Goal: Task Accomplishment & Management: Use online tool/utility

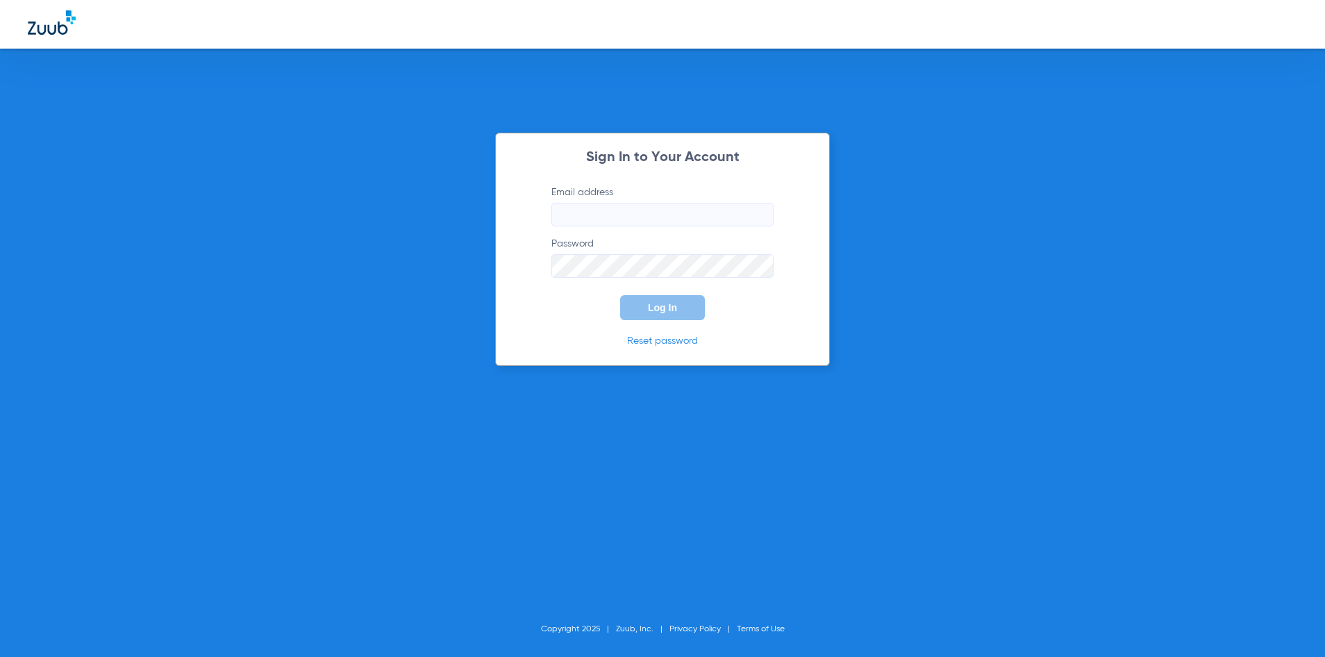
type input "[EMAIL_ADDRESS][DOMAIN_NAME]"
click at [673, 304] on span "Log In" at bounding box center [662, 307] width 29 height 11
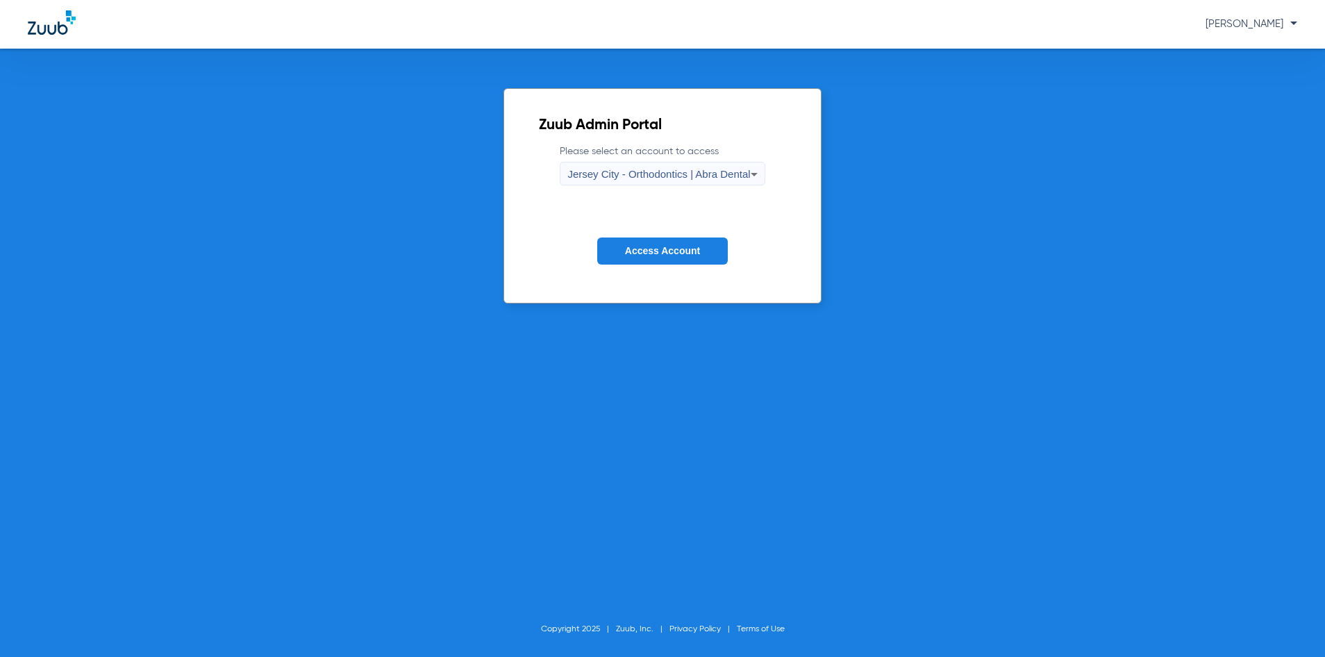
click at [756, 171] on icon at bounding box center [754, 174] width 17 height 17
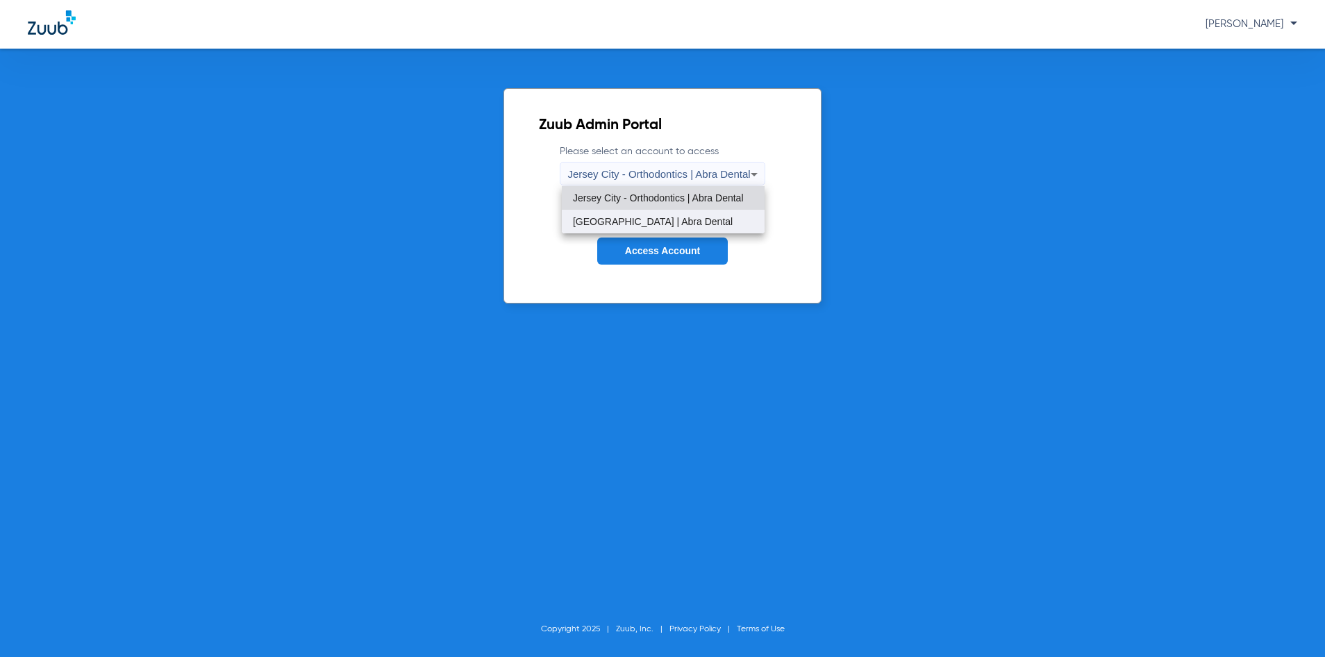
click at [711, 217] on span "[GEOGRAPHIC_DATA] | Abra Dental" at bounding box center [653, 222] width 160 height 10
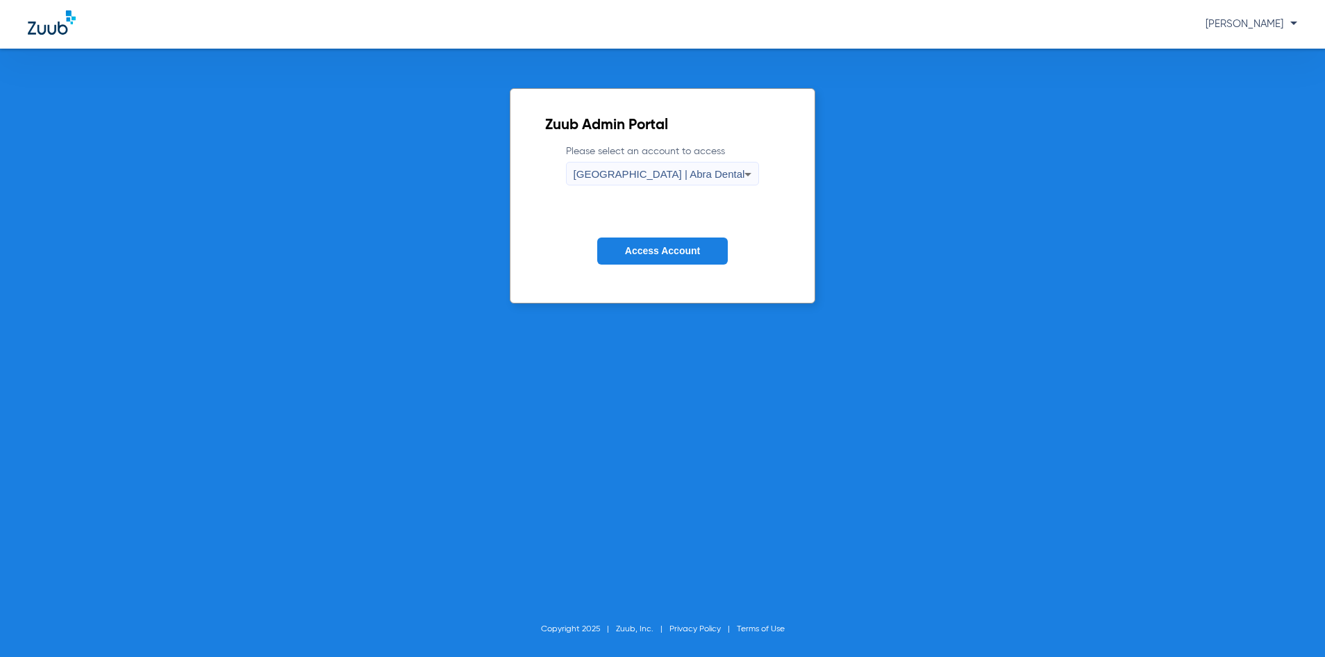
click at [685, 249] on span "Access Account" at bounding box center [662, 250] width 75 height 11
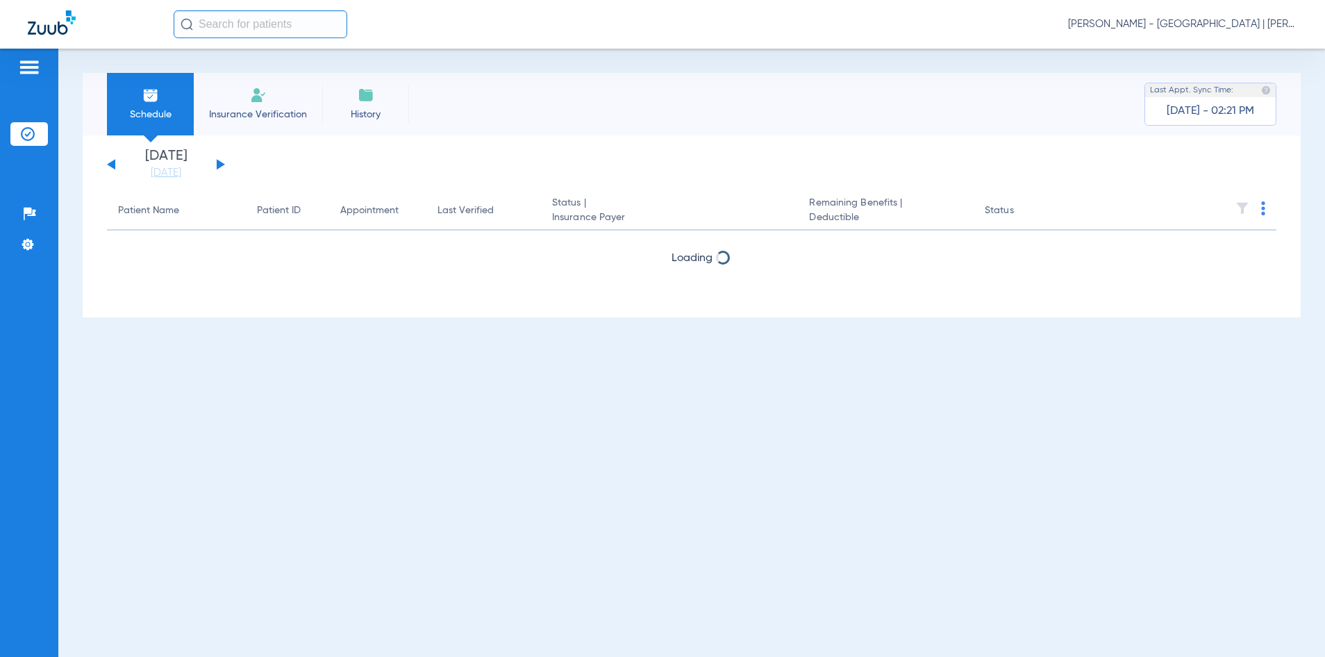
click at [248, 25] on input "text" at bounding box center [261, 24] width 174 height 28
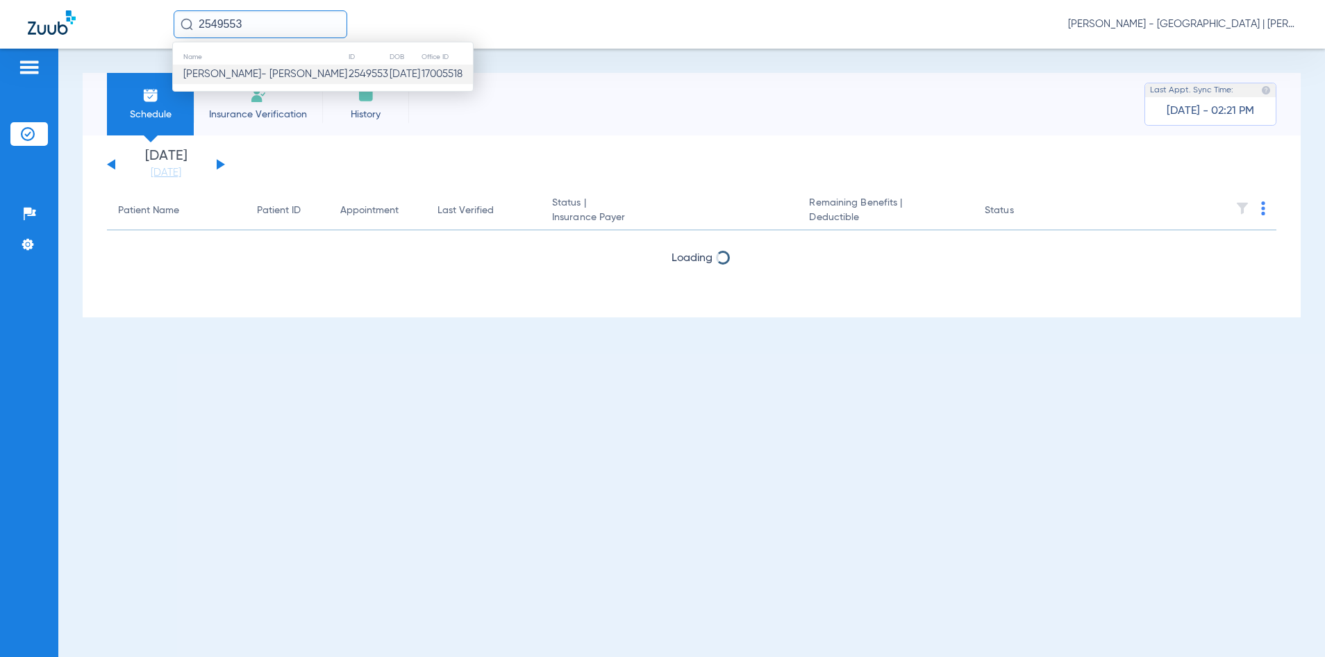
type input "2549553"
click at [348, 80] on td "2549553" at bounding box center [368, 74] width 41 height 19
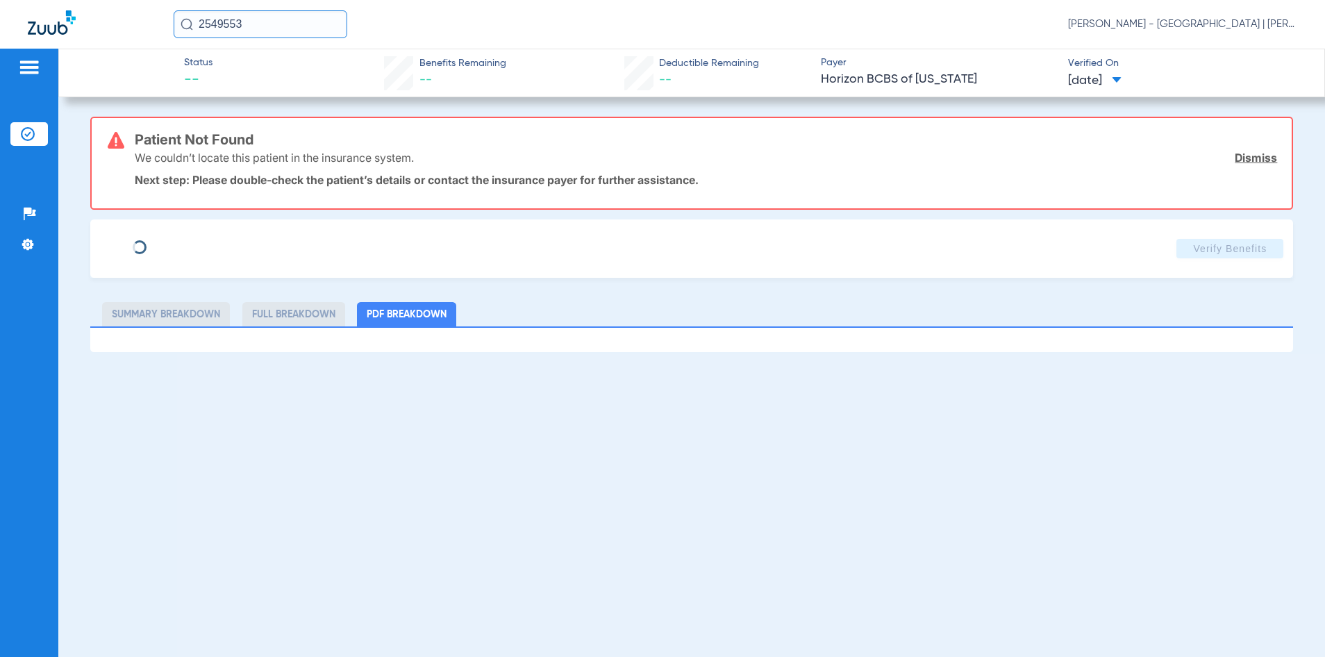
type input "[PERSON_NAME]"
type input "[DATE]"
type input "3HZN48238470"
type input "0964150000"
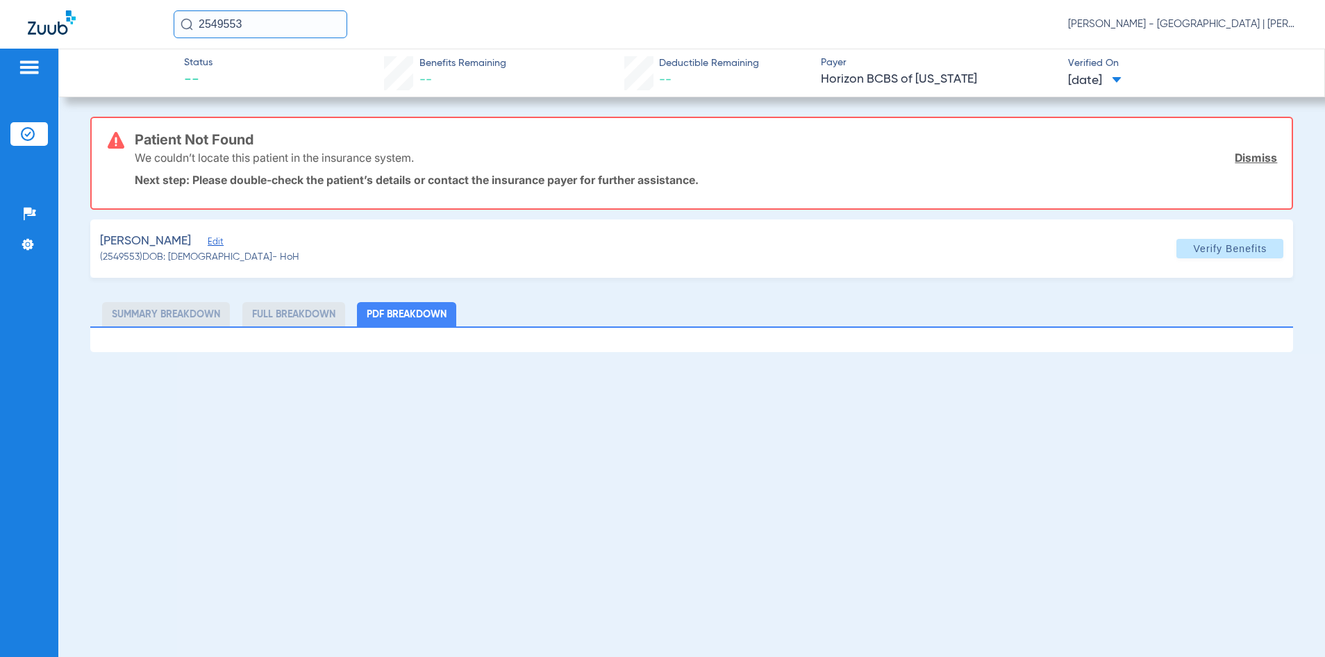
click at [220, 240] on span "Edit" at bounding box center [214, 243] width 13 height 13
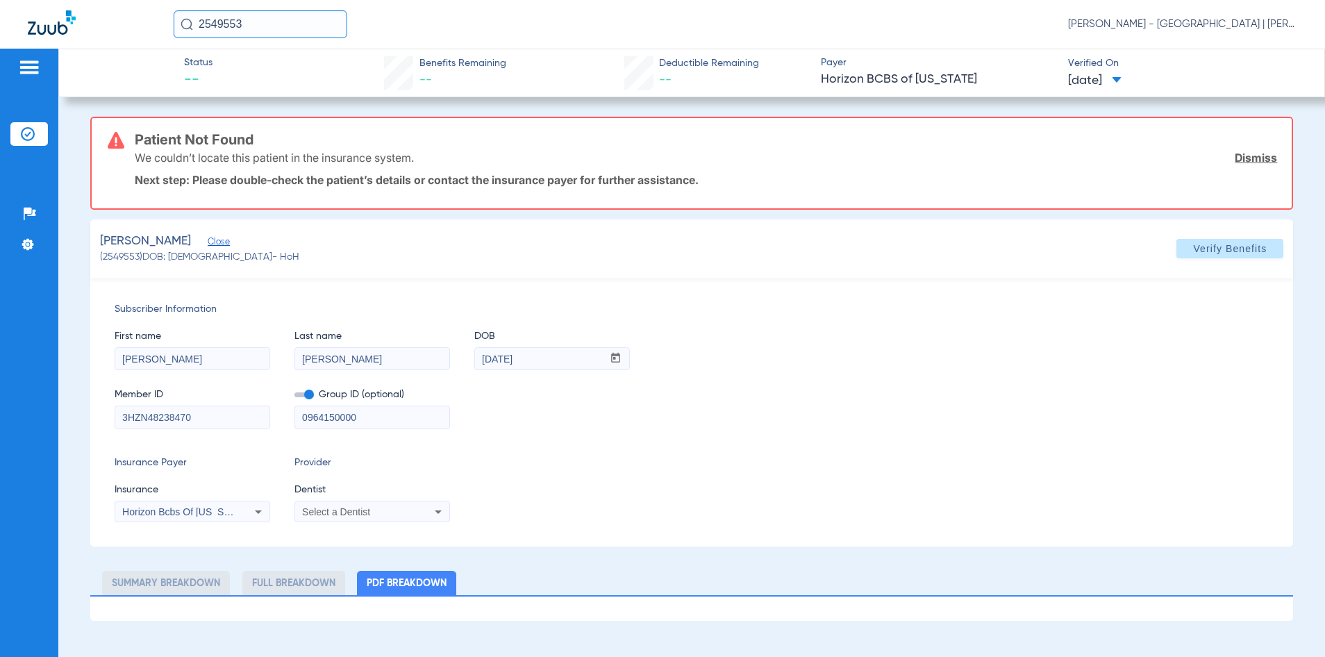
drag, startPoint x: 369, startPoint y: 414, endPoint x: 293, endPoint y: 421, distance: 76.0
click at [293, 421] on div "Member ID 3HZN48238470 Group ID (optional) 0964150000" at bounding box center [692, 401] width 1155 height 53
click at [1206, 253] on span "Verify Benefits" at bounding box center [1230, 248] width 74 height 11
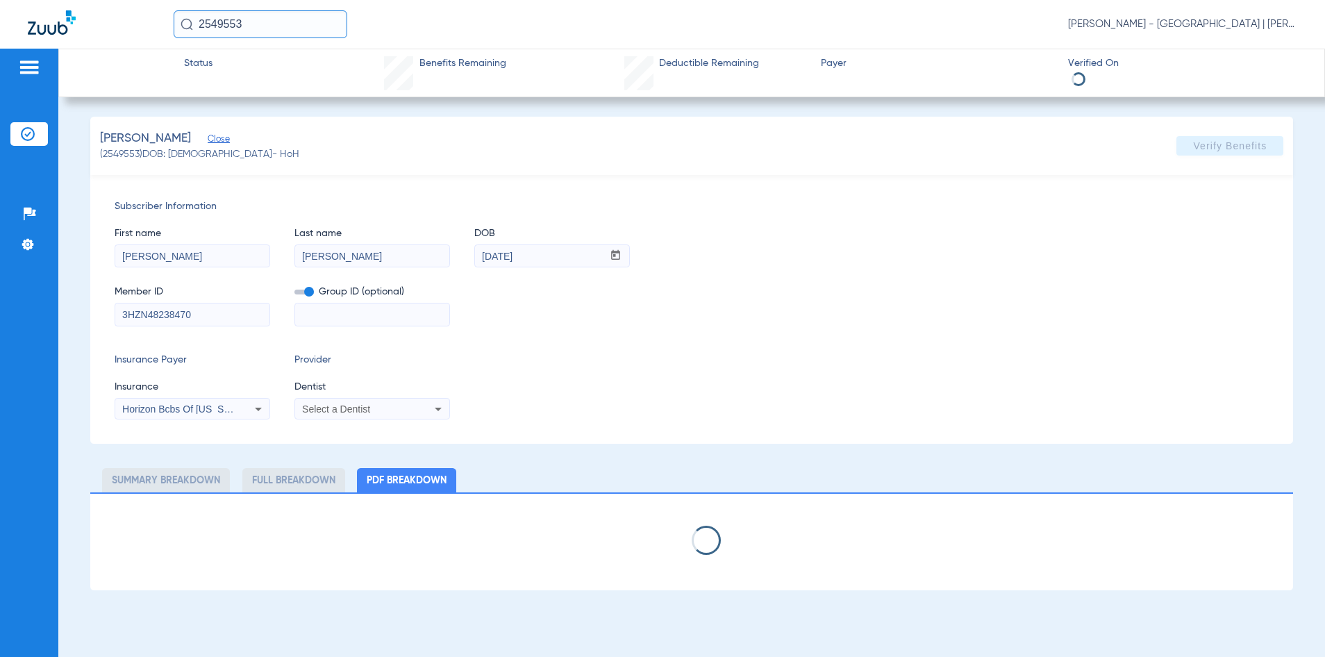
select select "page-width"
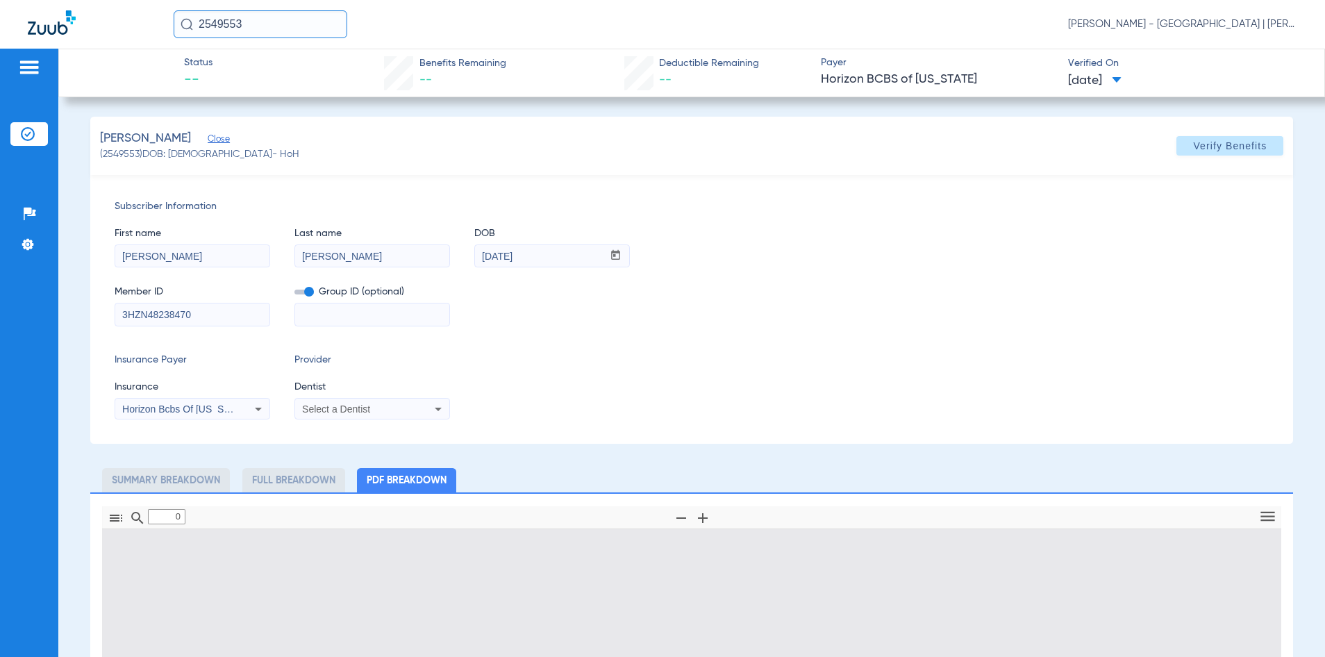
type input "1"
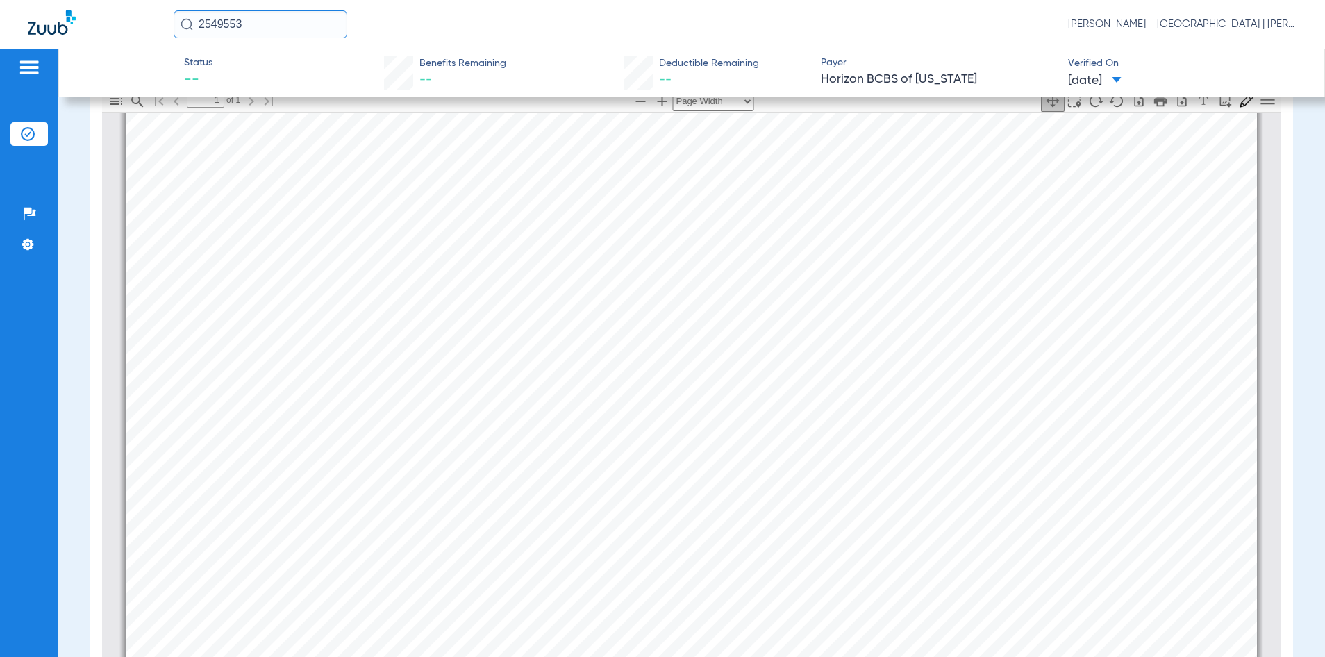
scroll to position [493, 0]
click at [501, 19] on div "2549553 [PERSON_NAME] - [GEOGRAPHIC_DATA] | [PERSON_NAME]" at bounding box center [736, 24] width 1124 height 28
drag, startPoint x: 276, startPoint y: 22, endPoint x: 108, endPoint y: 33, distance: 168.4
click at [108, 33] on div "2549553 [PERSON_NAME] - [GEOGRAPHIC_DATA] | [PERSON_NAME]" at bounding box center [662, 24] width 1325 height 49
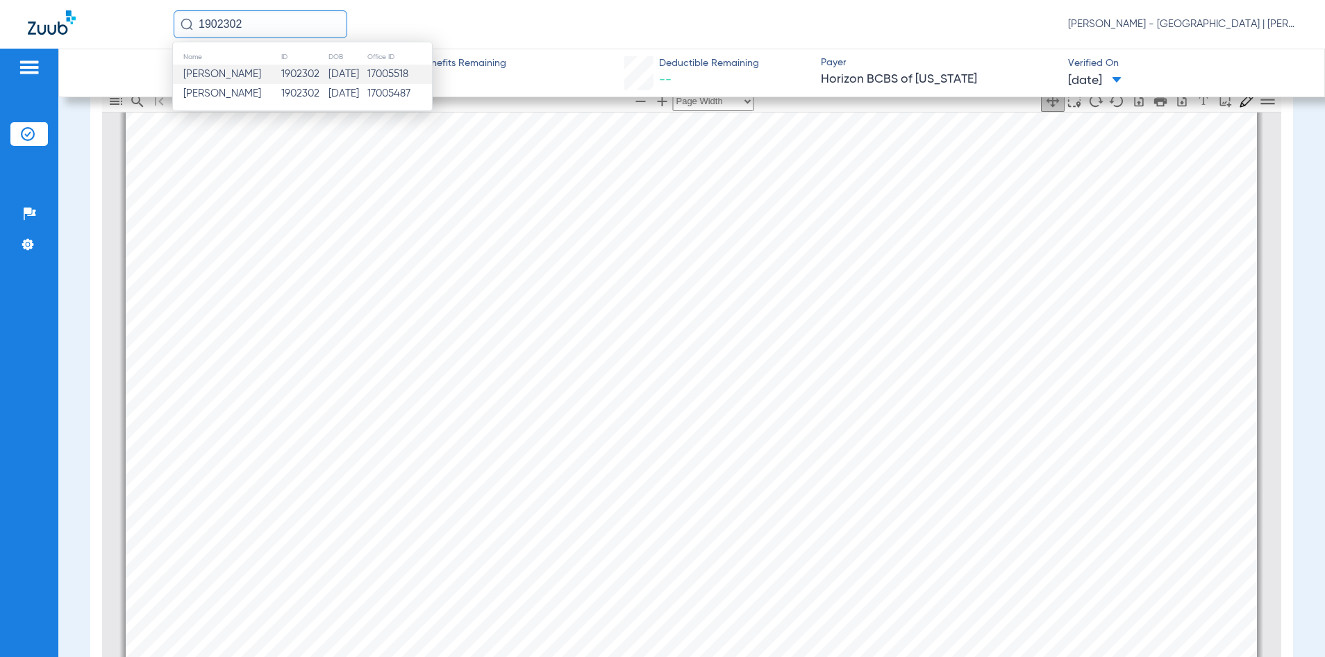
type input "1902302"
click at [297, 78] on td "1902302" at bounding box center [305, 74] width 48 height 19
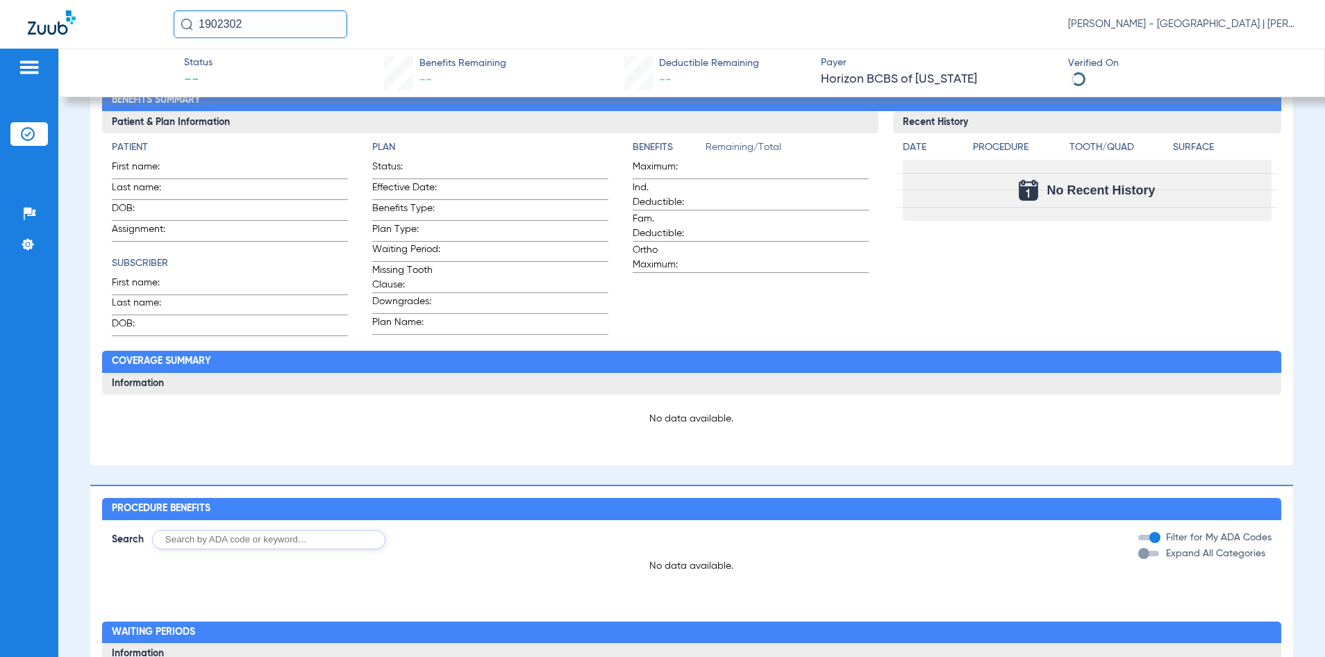
type input "[PERSON_NAME] j"
type input "[PERSON_NAME]"
type input "[DATE]"
type input "3hzn54037190"
type input "10DN0010"
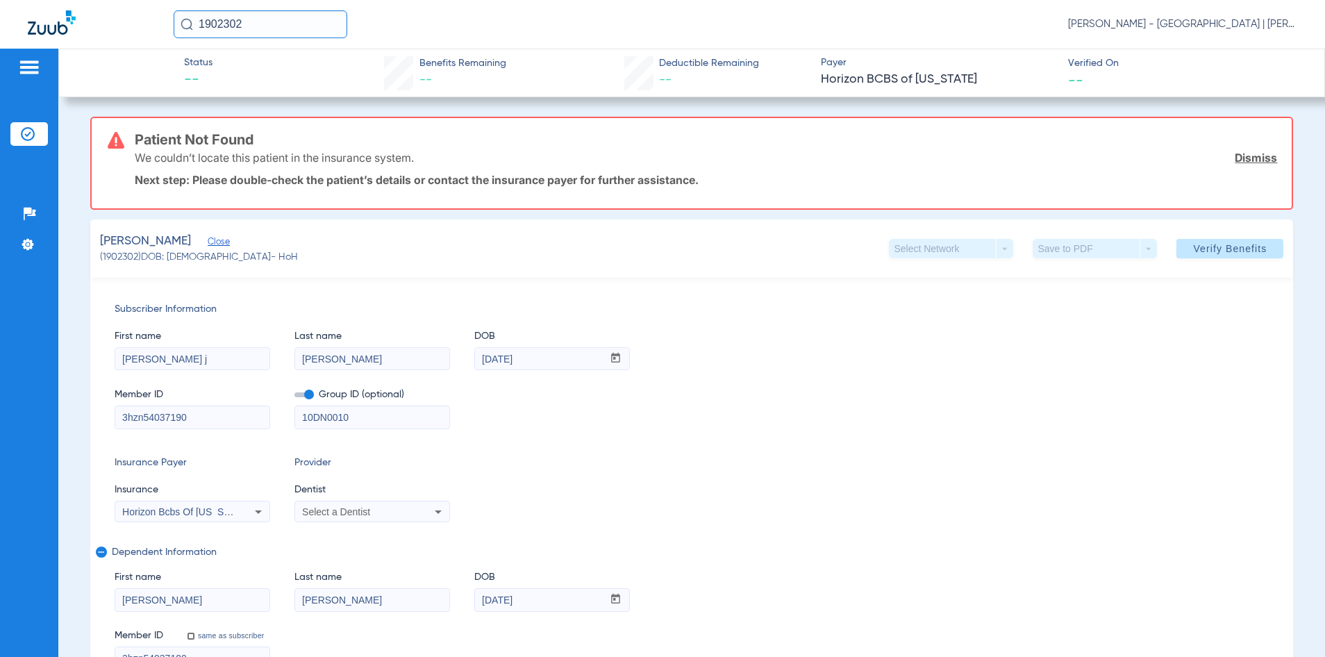
drag, startPoint x: 384, startPoint y: 413, endPoint x: 276, endPoint y: 415, distance: 108.4
click at [276, 415] on div "Member ID 3hzn54037190 Group ID (optional) 10DN0010" at bounding box center [692, 401] width 1155 height 53
click at [1182, 240] on span at bounding box center [1230, 248] width 107 height 33
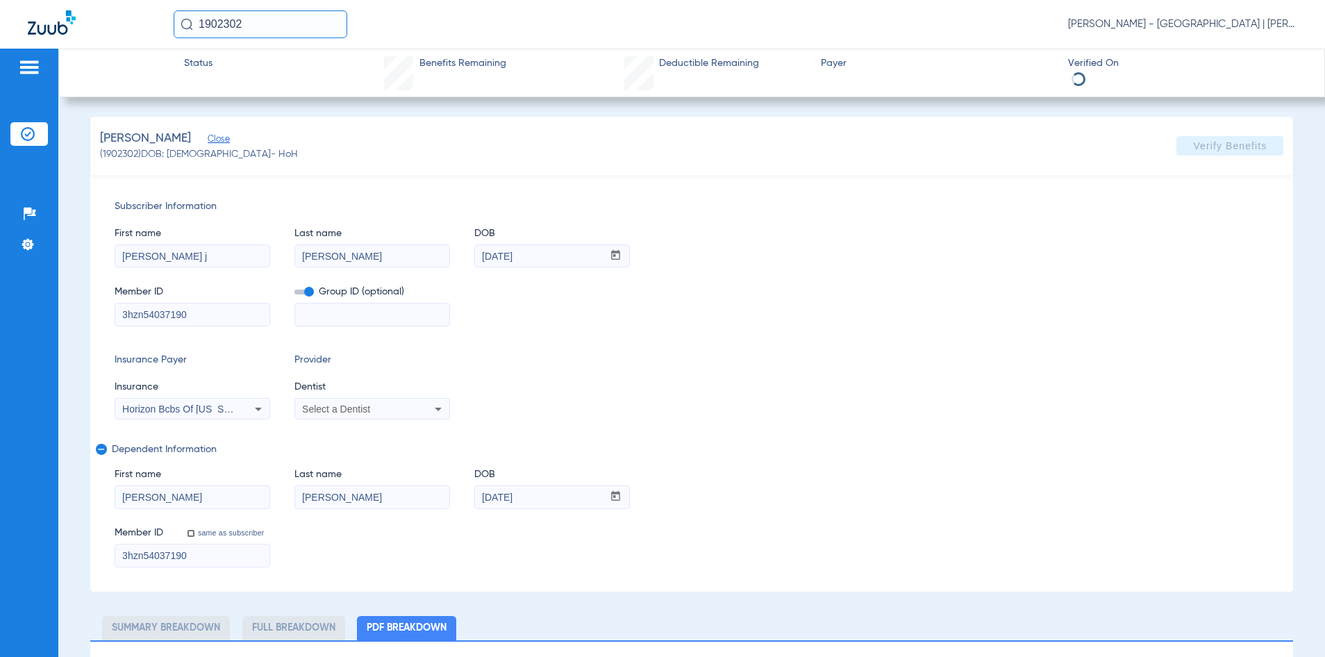
select select "page-width"
type input "1"
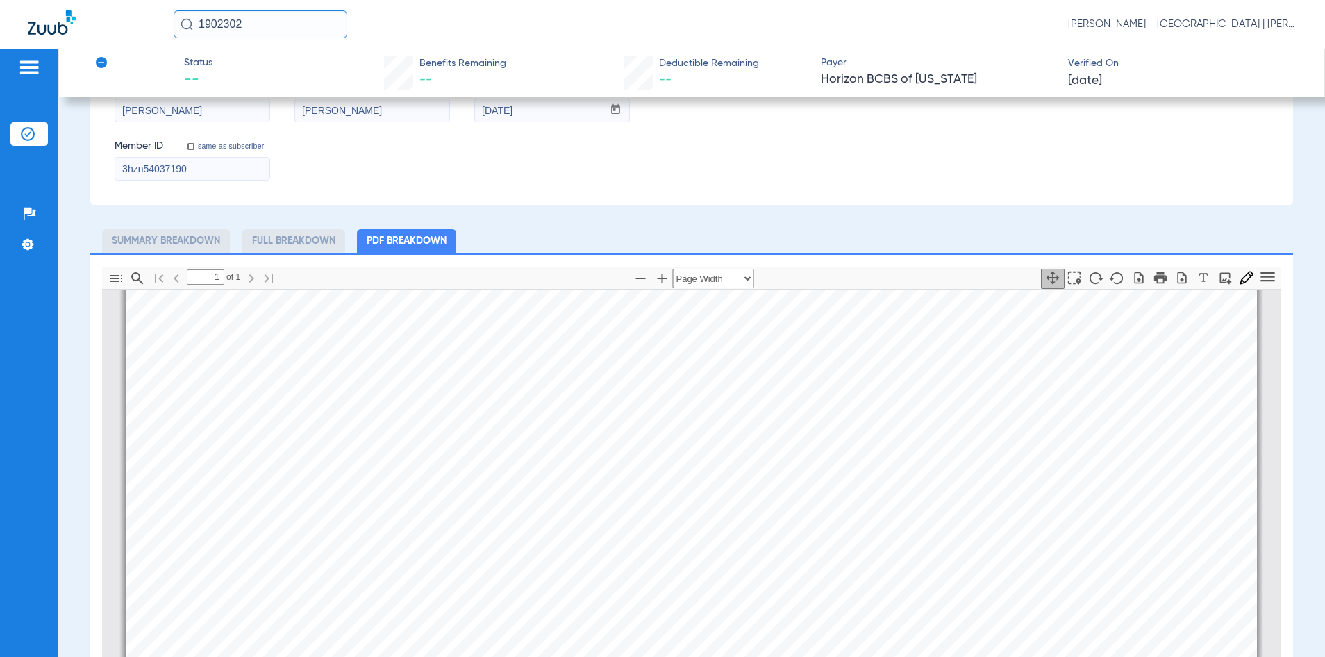
scroll to position [417, 0]
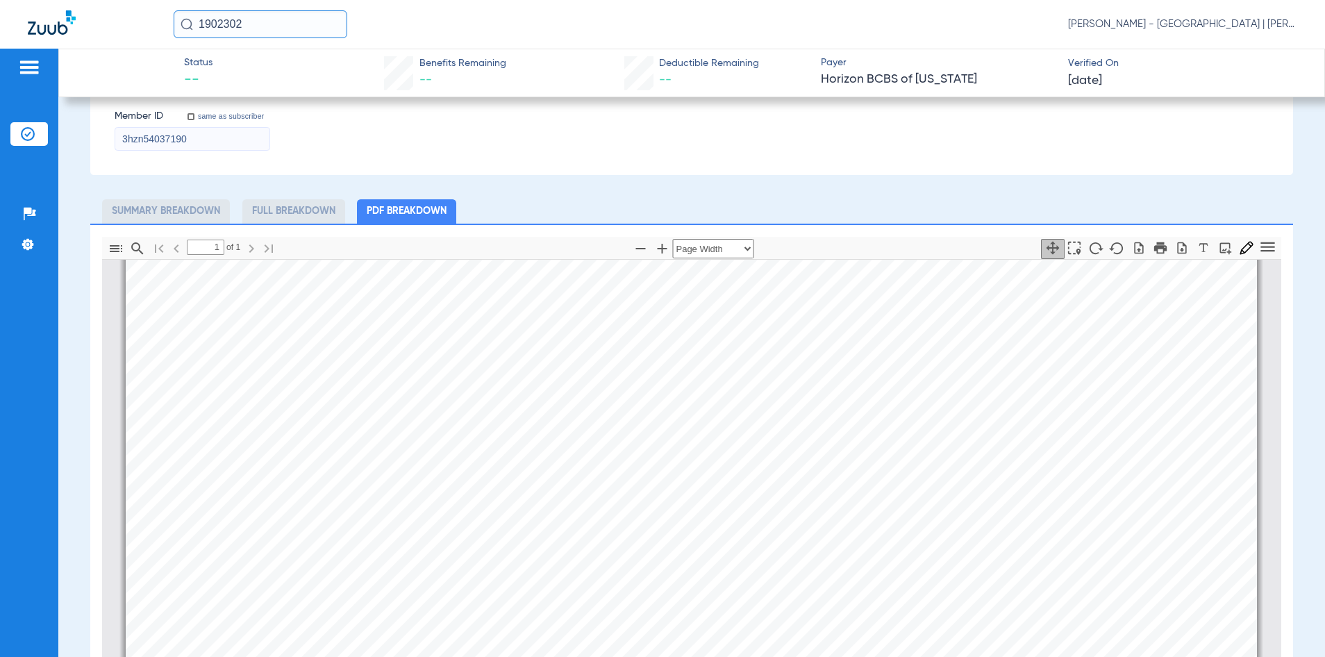
click at [231, 26] on input "1902302" at bounding box center [261, 24] width 174 height 28
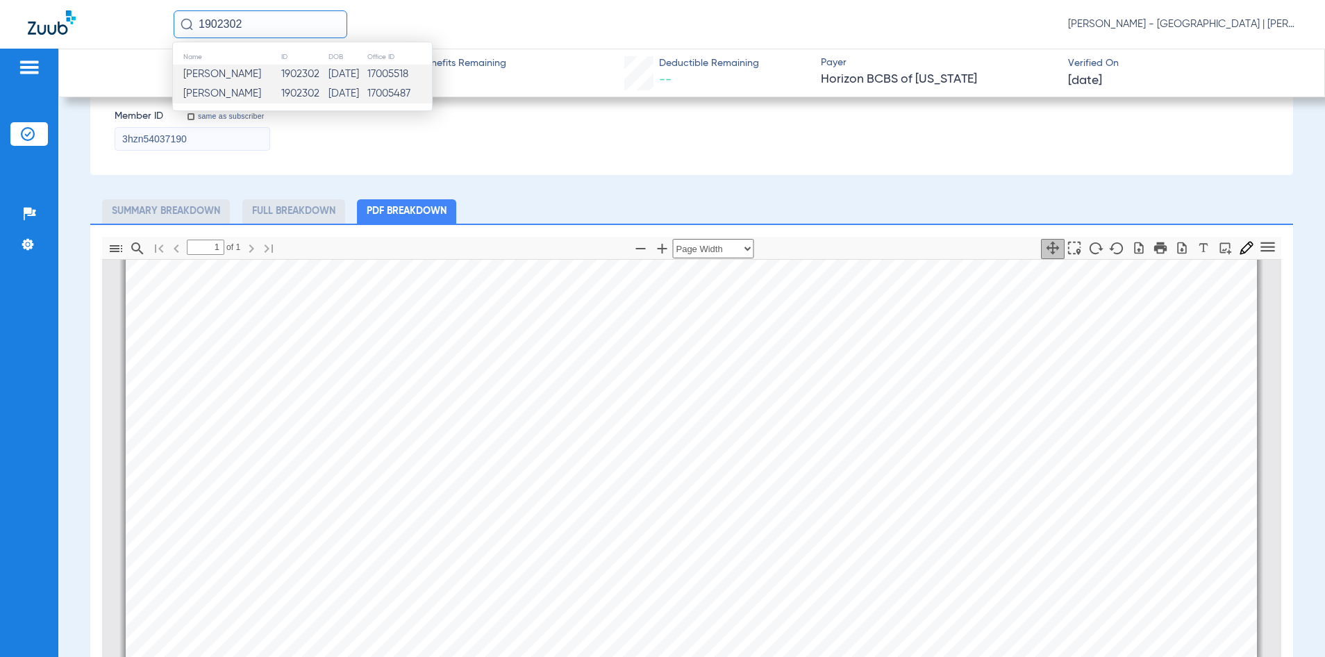
click at [231, 26] on input "1902302" at bounding box center [261, 24] width 174 height 28
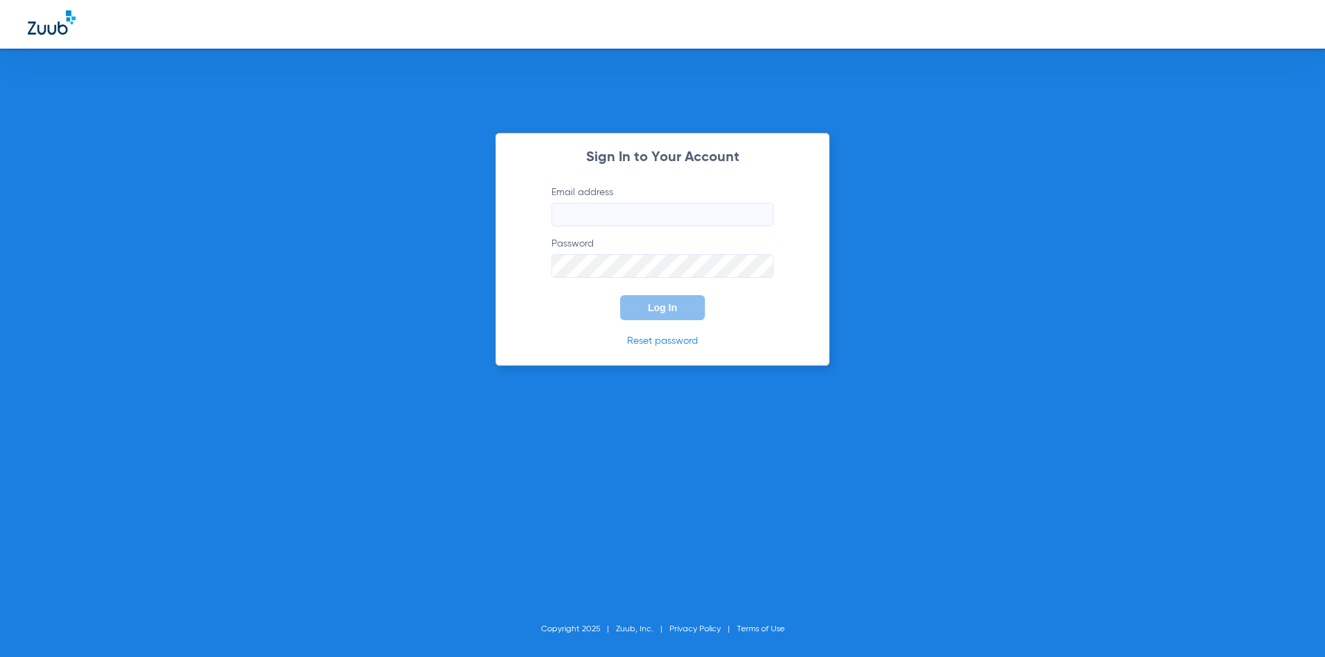
type input "[EMAIL_ADDRESS][DOMAIN_NAME]"
click at [670, 308] on span "Log In" at bounding box center [662, 307] width 29 height 11
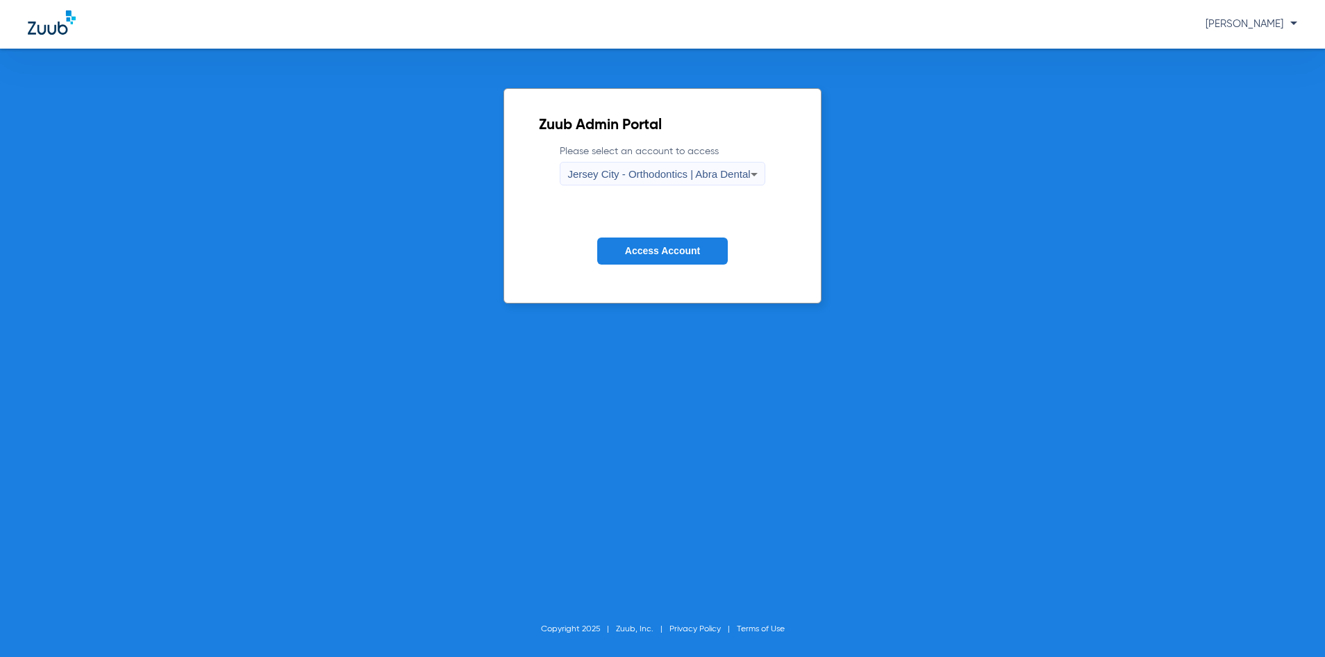
click at [630, 169] on span "Jersey City - Orthodontics | Abra Dental" at bounding box center [658, 174] width 183 height 12
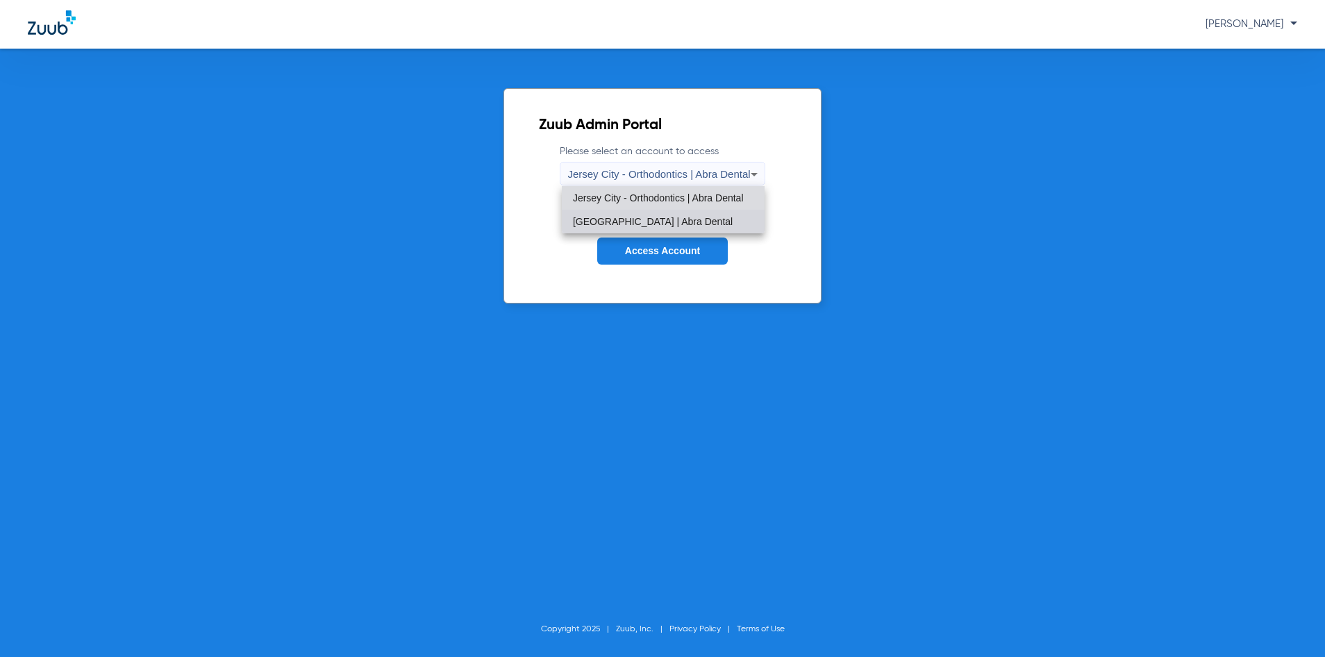
click at [645, 222] on span "[GEOGRAPHIC_DATA] | Abra Dental" at bounding box center [653, 222] width 160 height 10
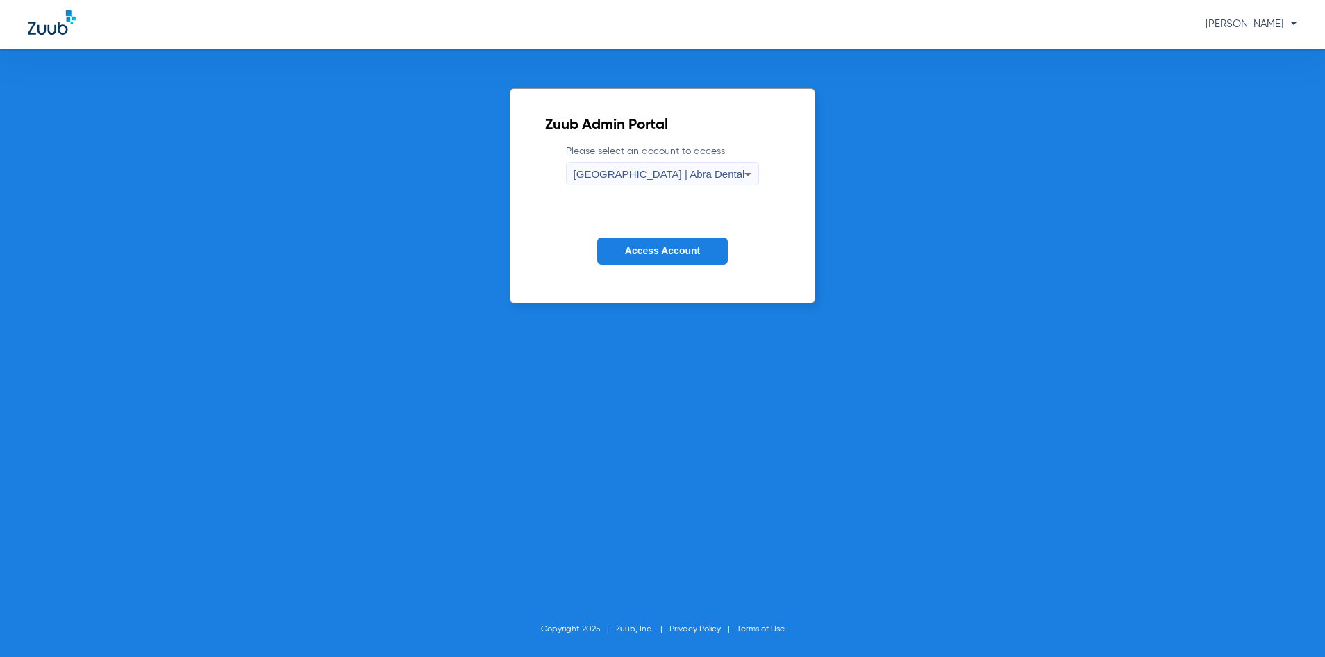
click at [651, 249] on span "Access Account" at bounding box center [662, 250] width 75 height 11
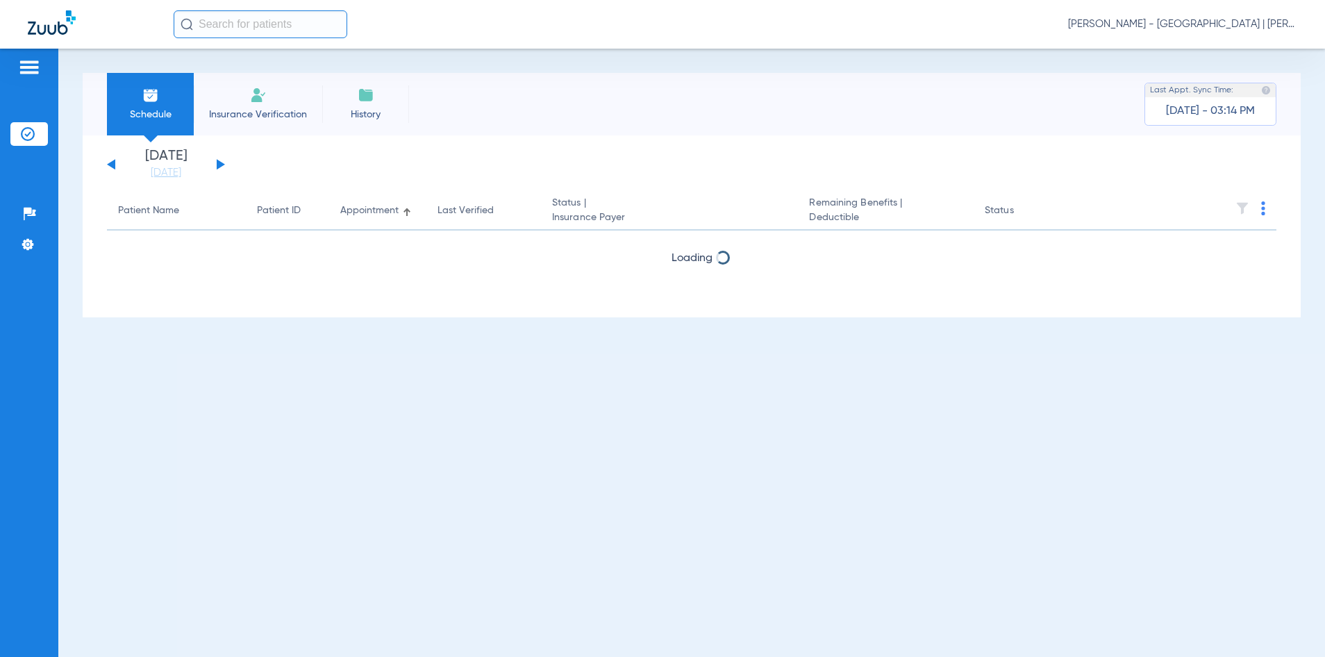
click at [260, 28] on input "text" at bounding box center [261, 24] width 174 height 28
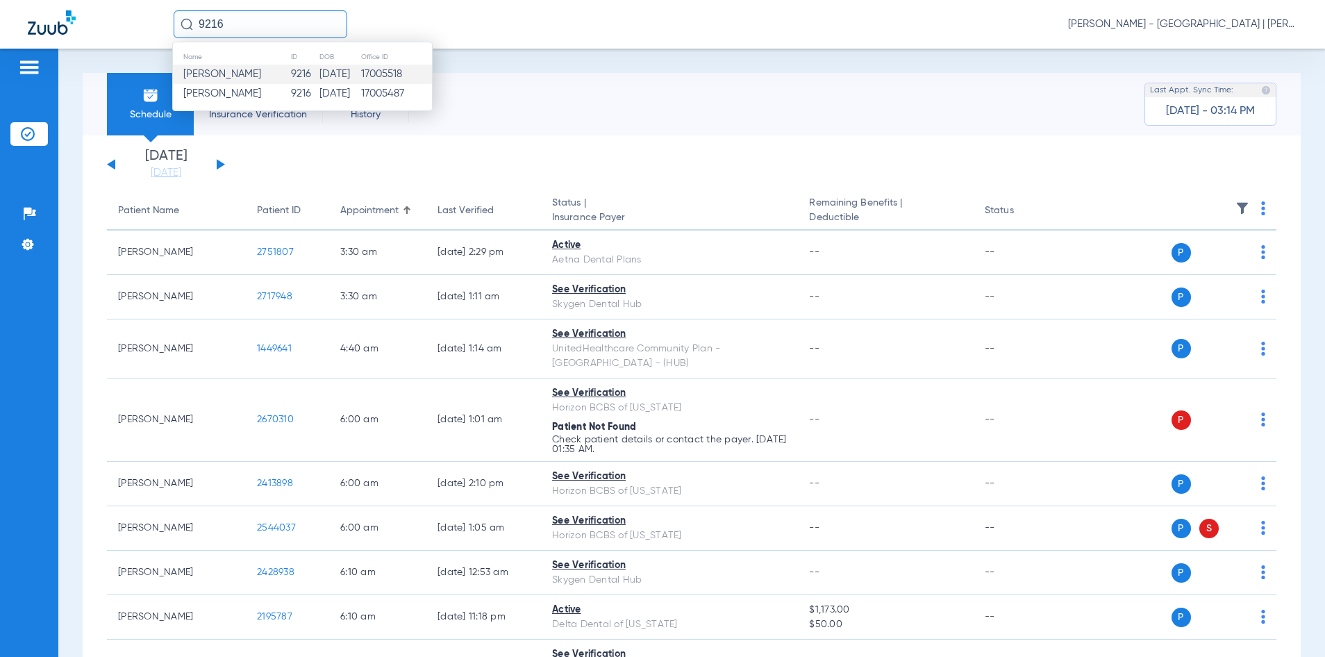
type input "9216"
click at [270, 74] on td "[PERSON_NAME]" at bounding box center [231, 74] width 117 height 19
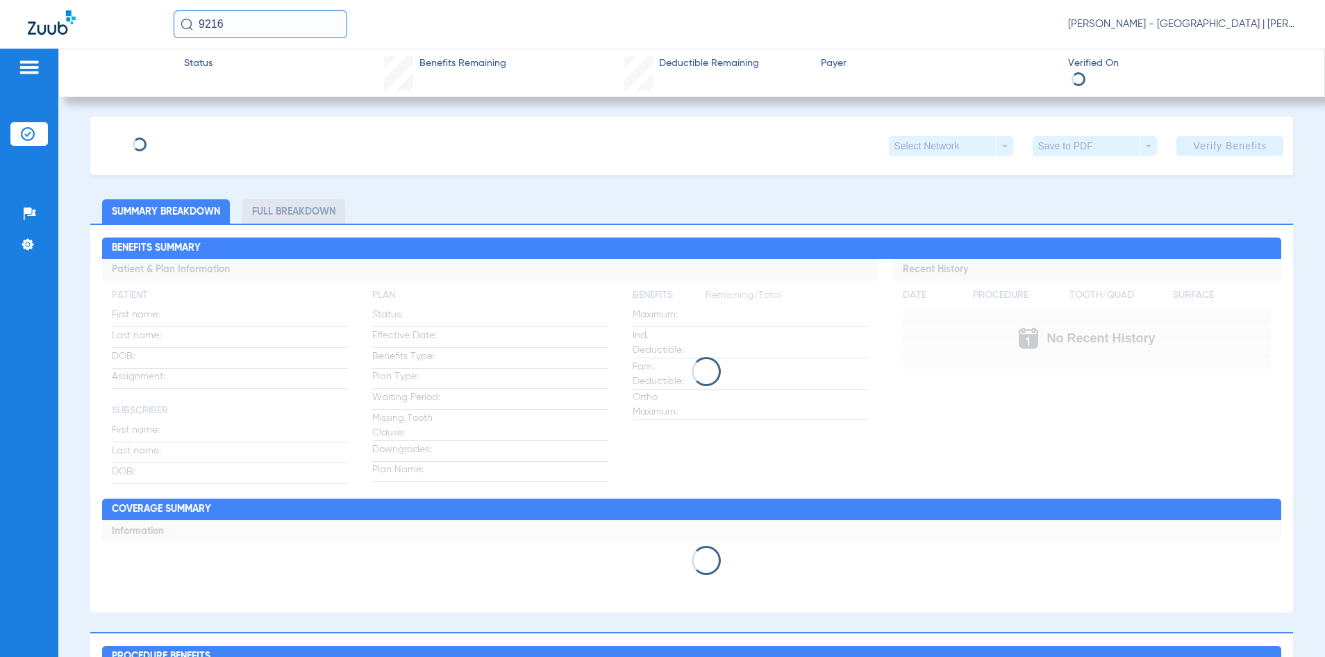
type input "[PERSON_NAME]"
type input "[DATE]"
type input "135235043"
type input "2152800002"
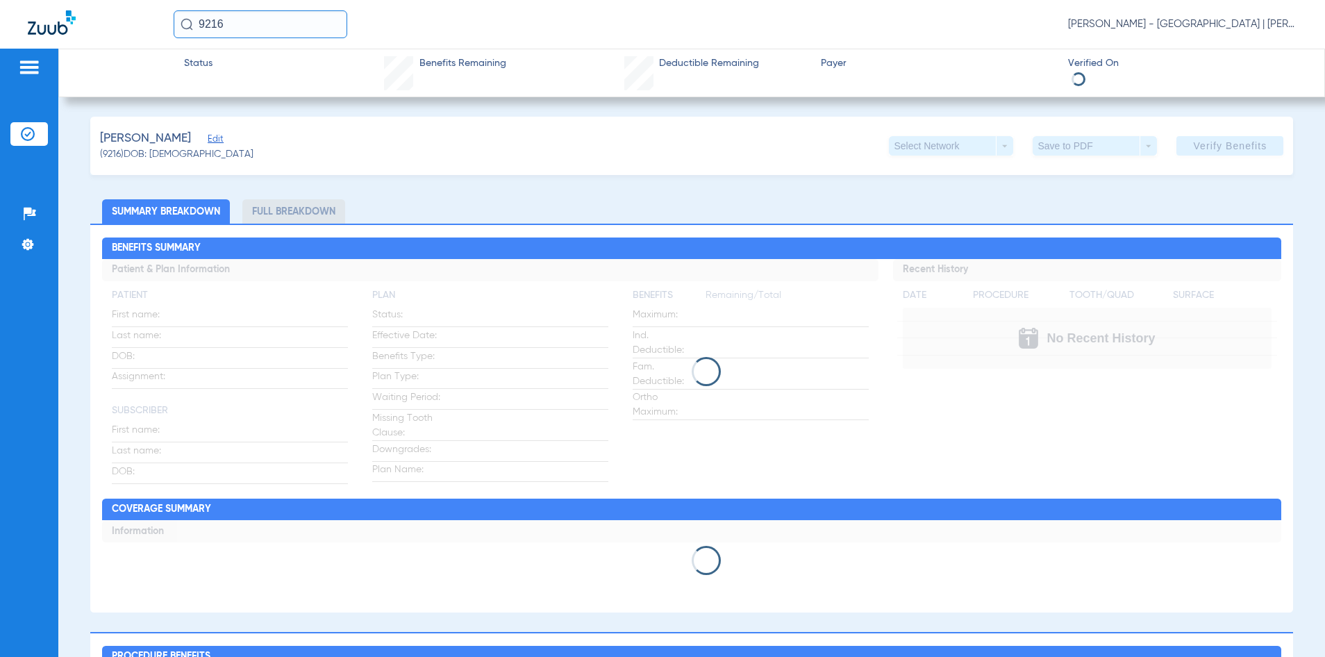
click at [220, 135] on span "Edit" at bounding box center [214, 140] width 13 height 13
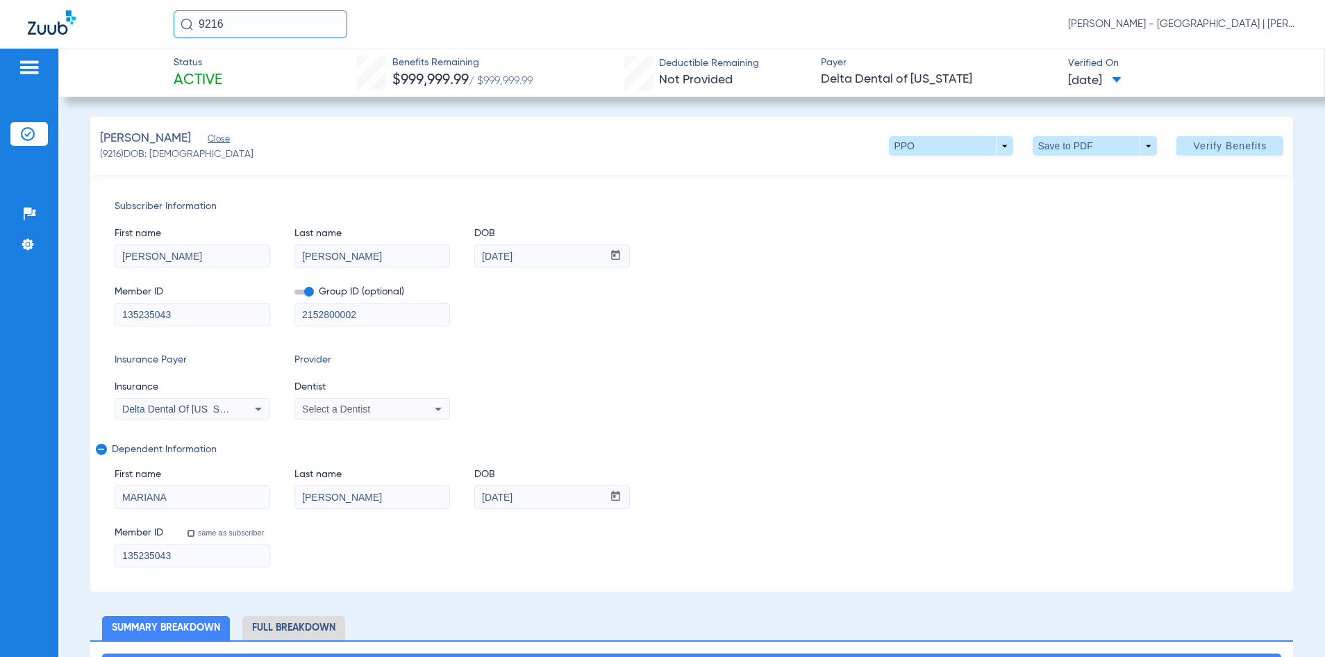
click at [370, 401] on div "Select a Dentist" at bounding box center [372, 409] width 154 height 17
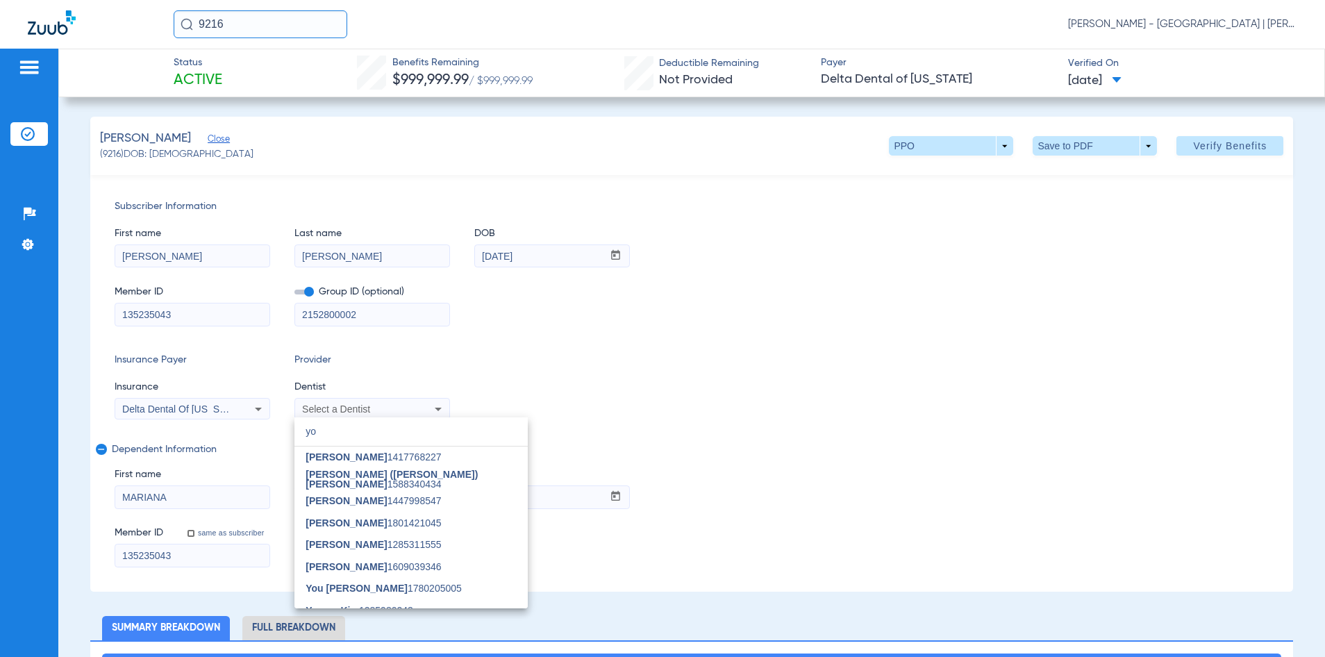
type input "yo"
